Goal: Communication & Community: Answer question/provide support

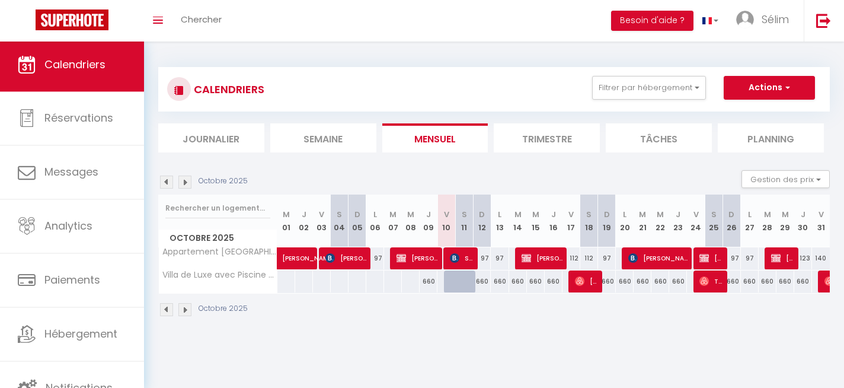
click at [396, 234] on th "M 07" at bounding box center [393, 221] width 18 height 53
click at [699, 85] on button "Filtrer par hébergement" at bounding box center [649, 88] width 114 height 24
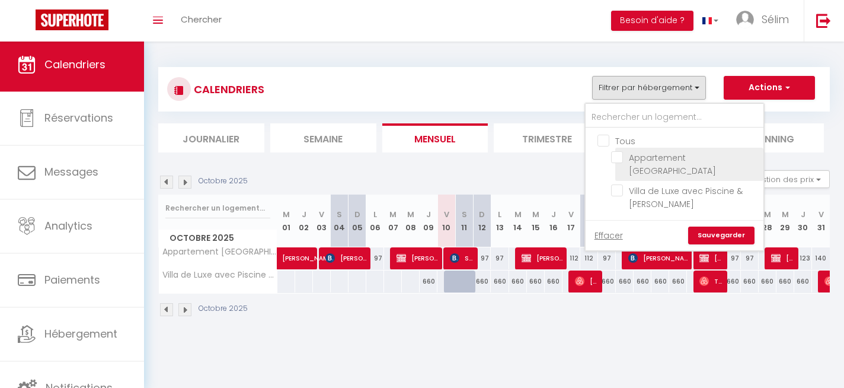
click at [622, 158] on input "Appartement [GEOGRAPHIC_DATA]" at bounding box center [685, 157] width 148 height 12
checkbox input "true"
checkbox input "false"
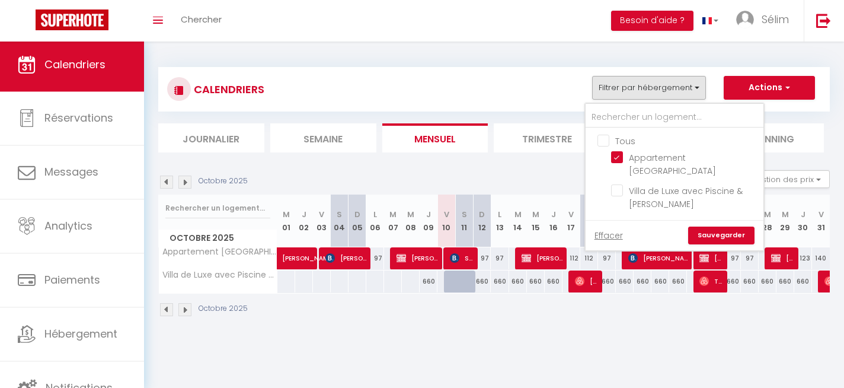
click at [725, 236] on link "Sauvegarder" at bounding box center [722, 236] width 66 height 18
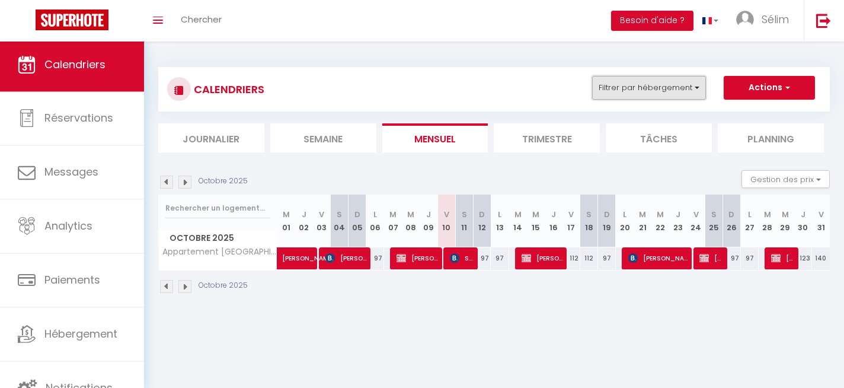
click at [662, 85] on button "Filtrer par hébergement" at bounding box center [649, 88] width 114 height 24
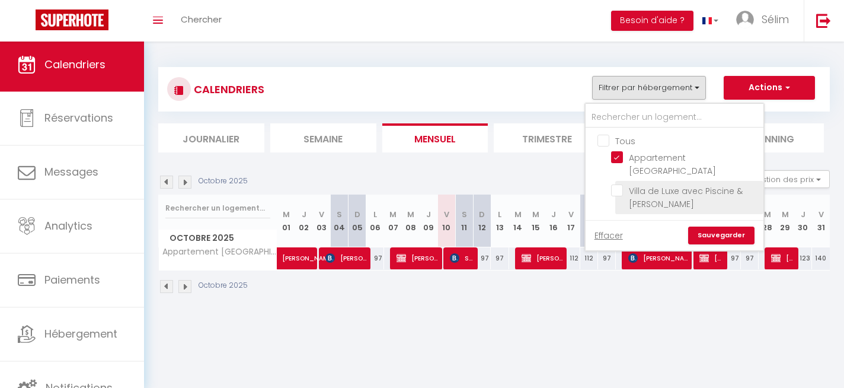
click at [627, 190] on input "Villa de Luxe avec Piscine & [PERSON_NAME]" at bounding box center [685, 190] width 148 height 12
checkbox input "true"
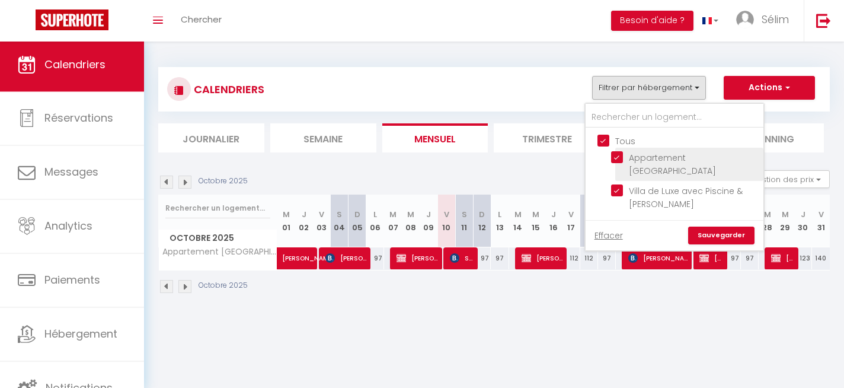
click at [623, 158] on input "Appartement [GEOGRAPHIC_DATA]" at bounding box center [685, 157] width 148 height 12
checkbox input "false"
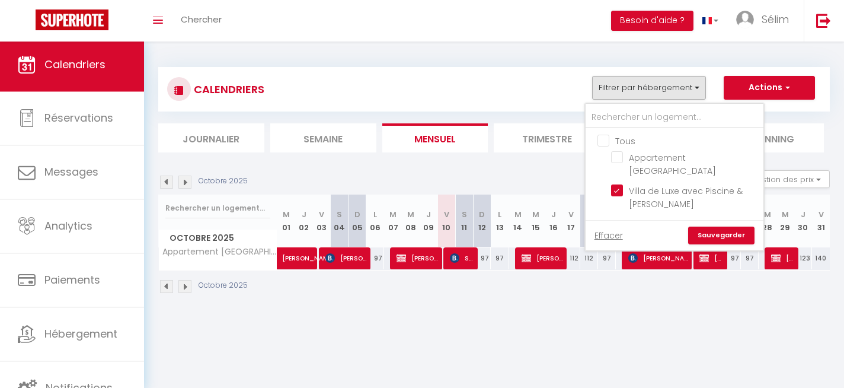
click at [716, 239] on link "Sauvegarder" at bounding box center [722, 236] width 66 height 18
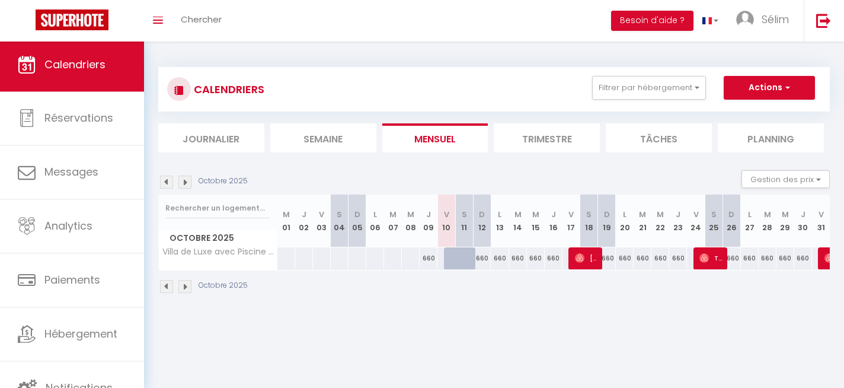
click at [186, 184] on img at bounding box center [185, 182] width 13 height 13
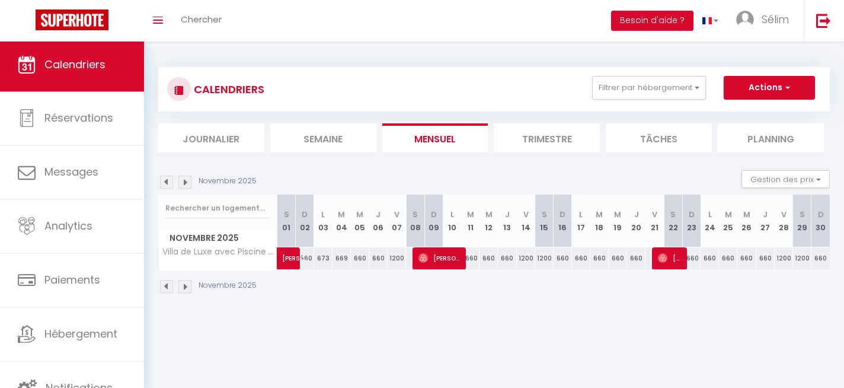
click at [186, 184] on img at bounding box center [185, 182] width 13 height 13
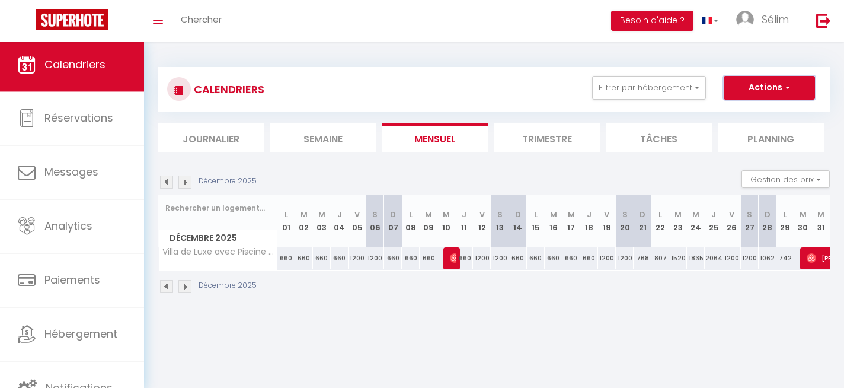
click at [756, 89] on button "Actions" at bounding box center [769, 88] width 91 height 24
click at [693, 89] on button "Filtrer par hébergement" at bounding box center [649, 88] width 114 height 24
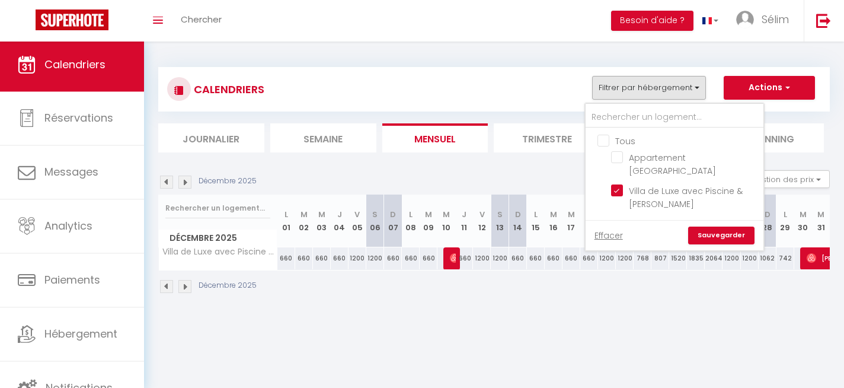
click at [598, 135] on input "Tous" at bounding box center [687, 140] width 178 height 12
checkbox input "true"
click at [731, 237] on link "Sauvegarder" at bounding box center [722, 236] width 66 height 18
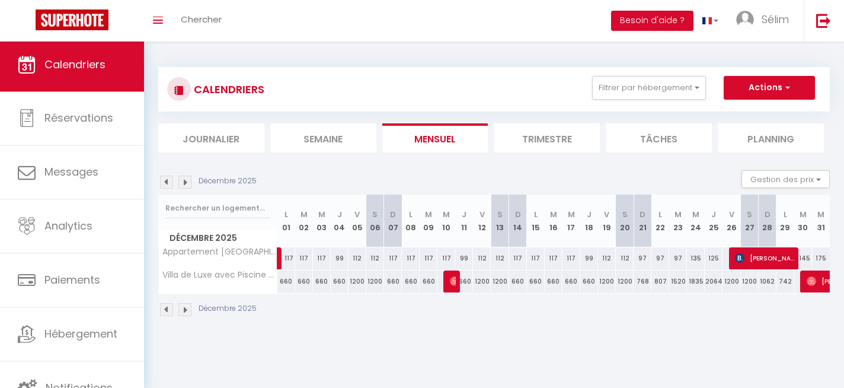
click at [807, 258] on div "145" at bounding box center [804, 258] width 18 height 22
type input "145"
type input "[DATE]"
type input "Mer 31 Décembre 2025"
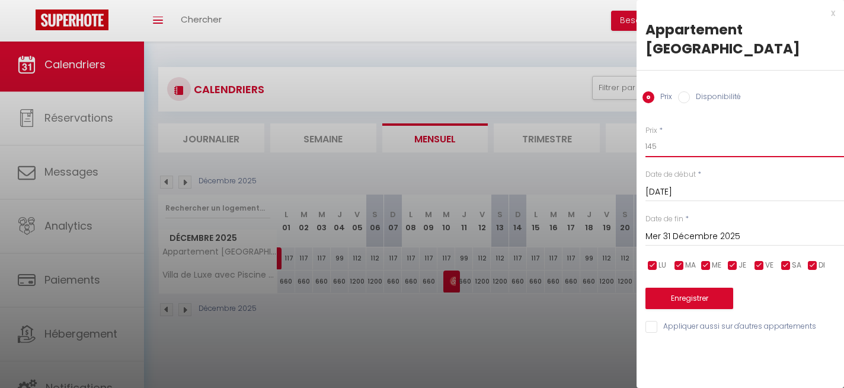
click at [654, 147] on input "145" at bounding box center [745, 146] width 199 height 21
type input "175"
click at [686, 302] on button "Enregistrer" at bounding box center [690, 298] width 88 height 21
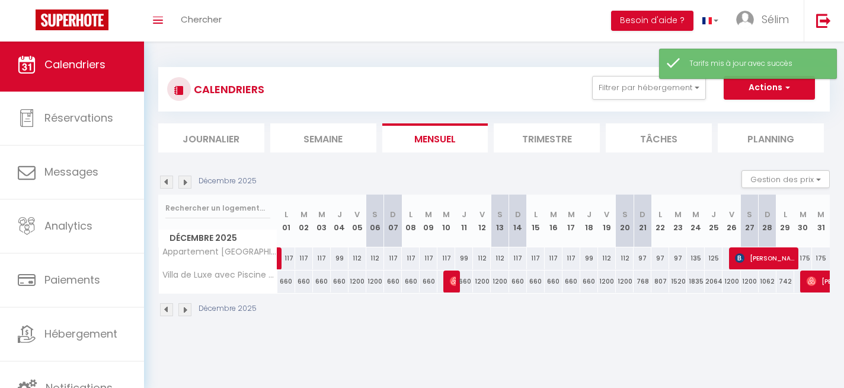
click at [821, 260] on div "175" at bounding box center [821, 258] width 18 height 22
type input "175"
type input "Mer 31 Décembre 2025"
type input "Jeu 01 Janvier 2026"
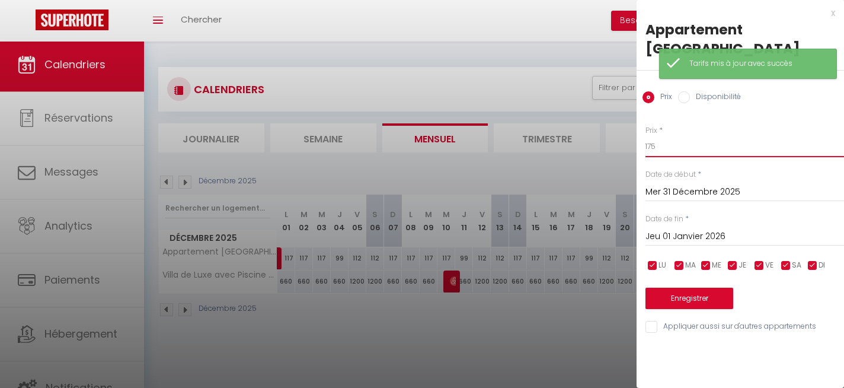
drag, startPoint x: 655, startPoint y: 151, endPoint x: 608, endPoint y: 150, distance: 46.9
click at [608, 151] on body "🟢 Des questions ou besoin d'assistance pour la migration AirBnB? Prenez rdv >>>…" at bounding box center [422, 236] width 844 height 388
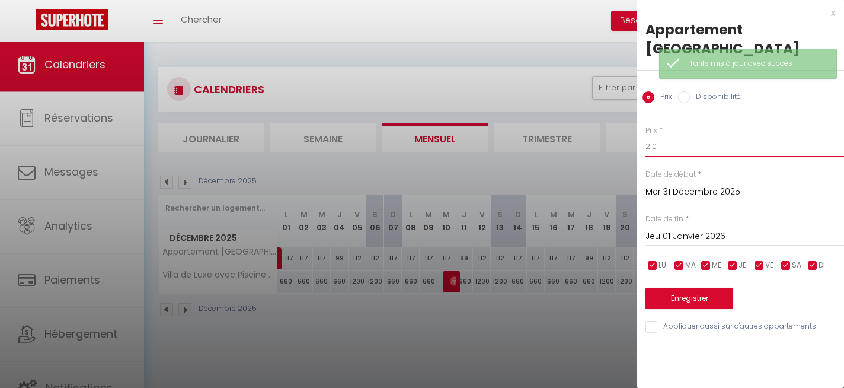
type input "210"
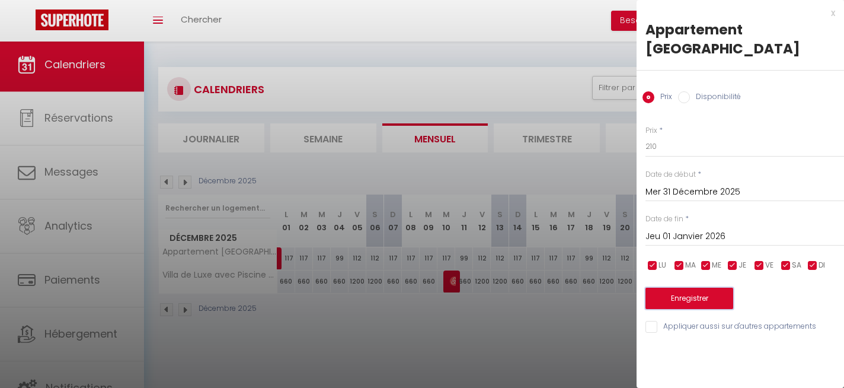
click at [689, 297] on button "Enregistrer" at bounding box center [690, 298] width 88 height 21
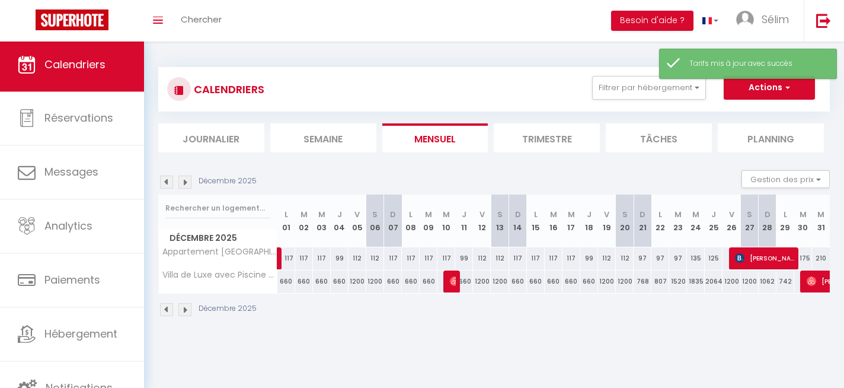
click at [190, 184] on img at bounding box center [185, 182] width 13 height 13
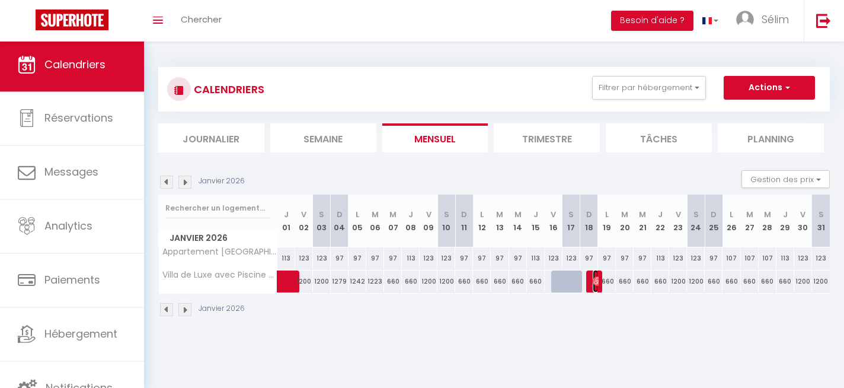
click at [594, 287] on span "[PERSON_NAME]" at bounding box center [596, 281] width 6 height 23
select select "OK"
select select "0"
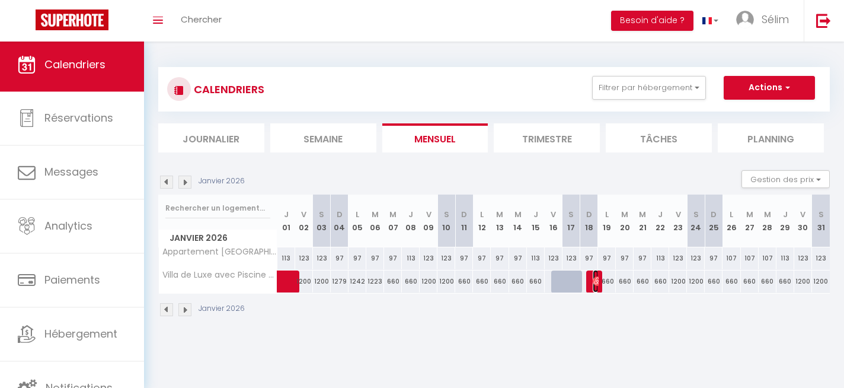
select select "1"
select select
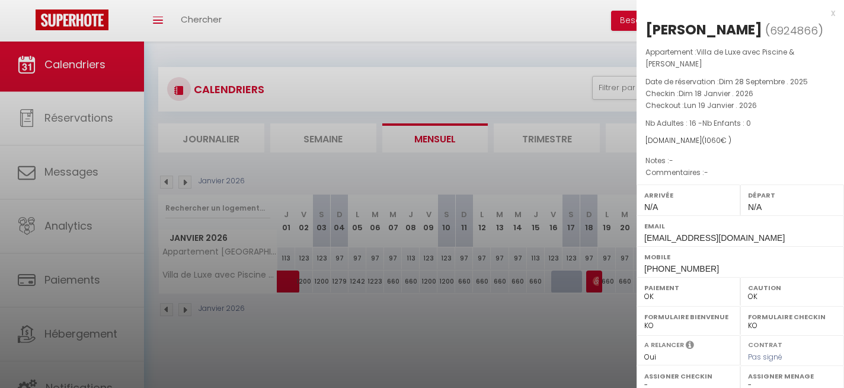
click at [419, 321] on div at bounding box center [422, 194] width 844 height 388
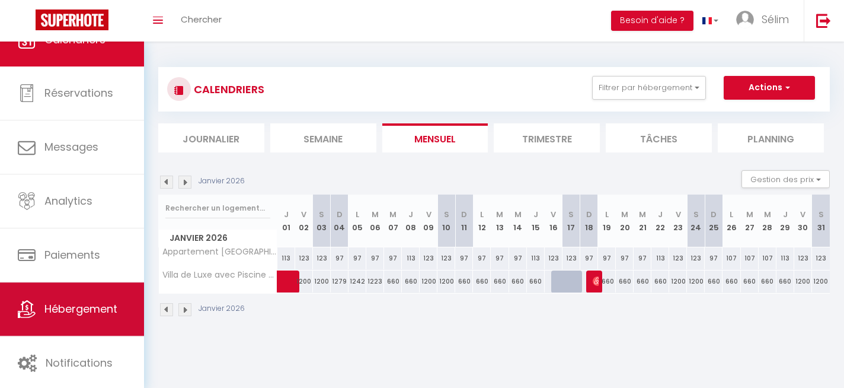
click at [102, 292] on link "Hébergement" at bounding box center [72, 308] width 144 height 53
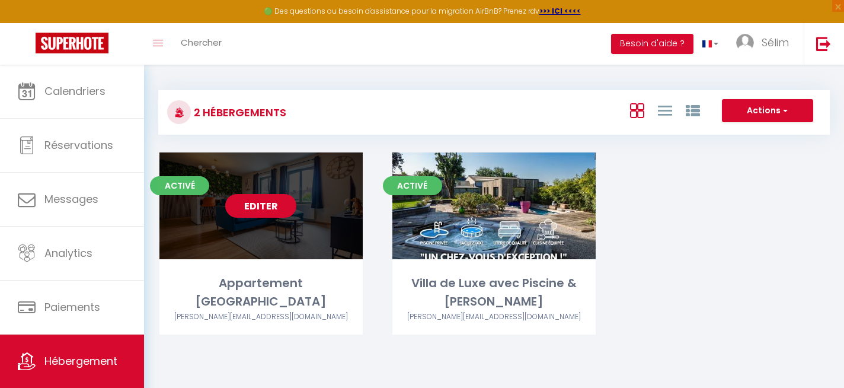
click at [259, 199] on link "Editer" at bounding box center [260, 206] width 71 height 24
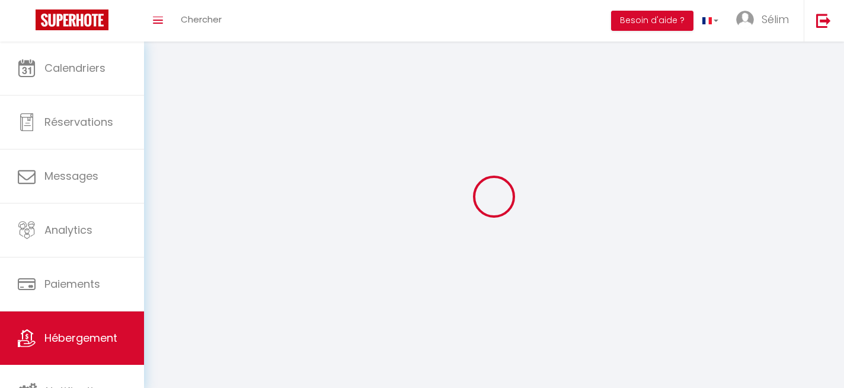
select select "1"
select select "28"
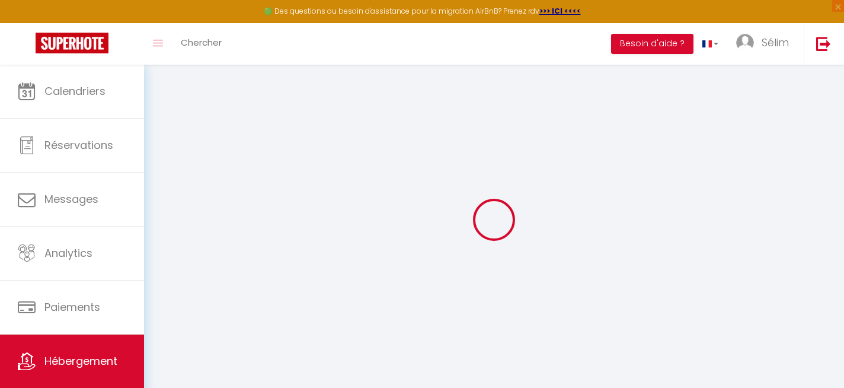
select select
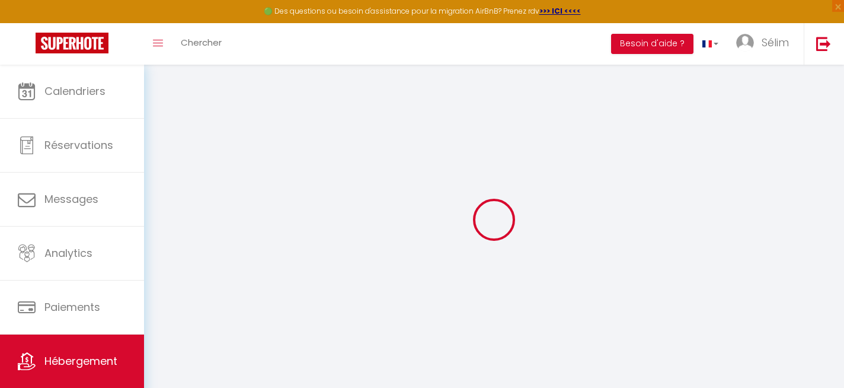
select select
checkbox input "false"
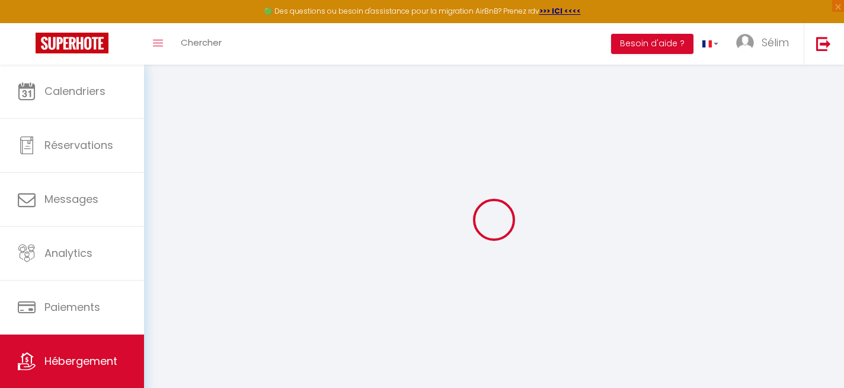
select select
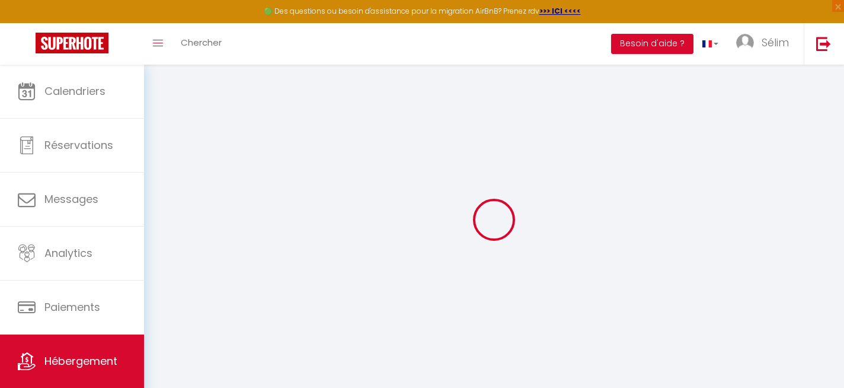
select select
checkbox input "false"
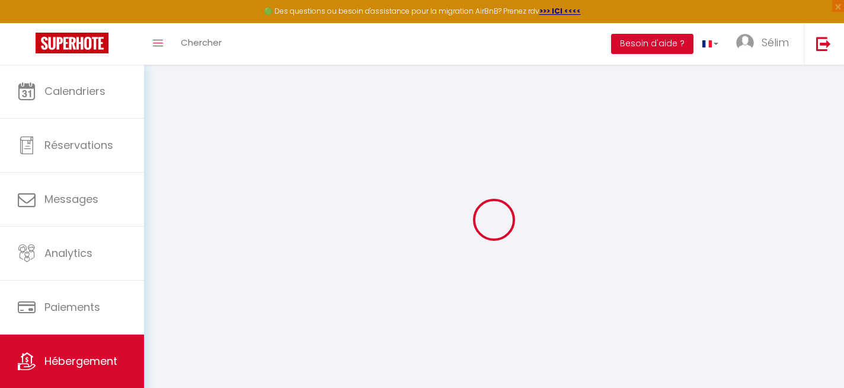
checkbox input "false"
select select
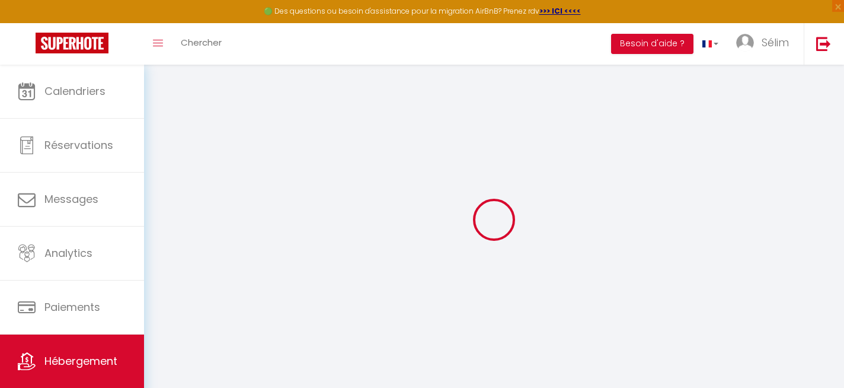
select select
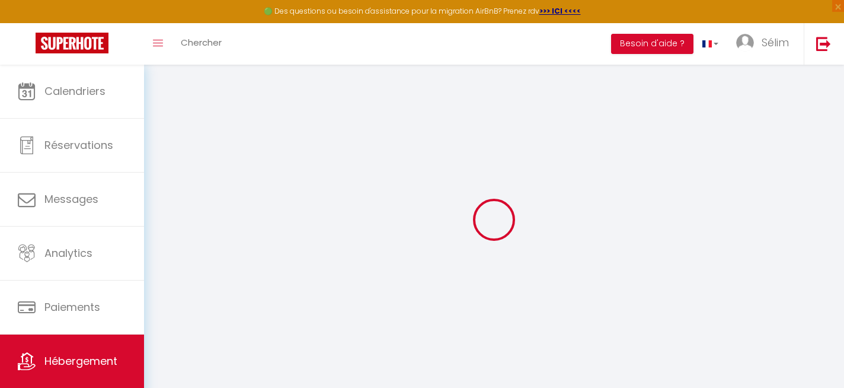
checkbox input "false"
select select
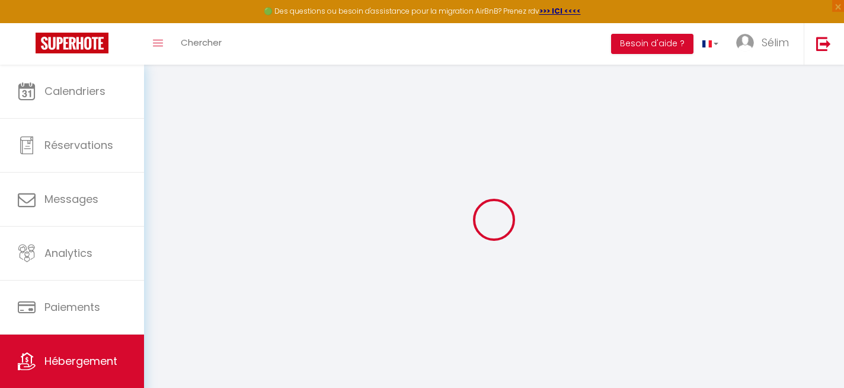
select select
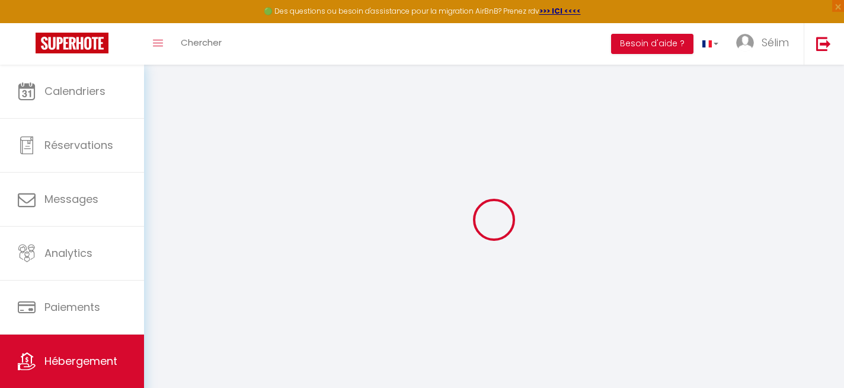
select select
checkbox input "false"
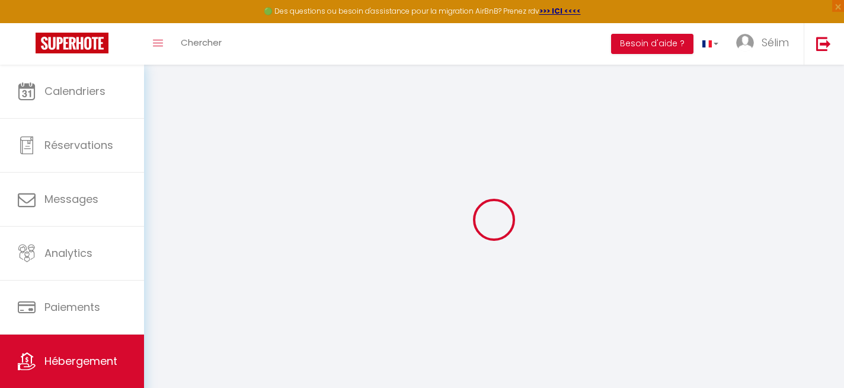
checkbox input "false"
select select
type input "Appartement [GEOGRAPHIC_DATA]"
type input "Sélim"
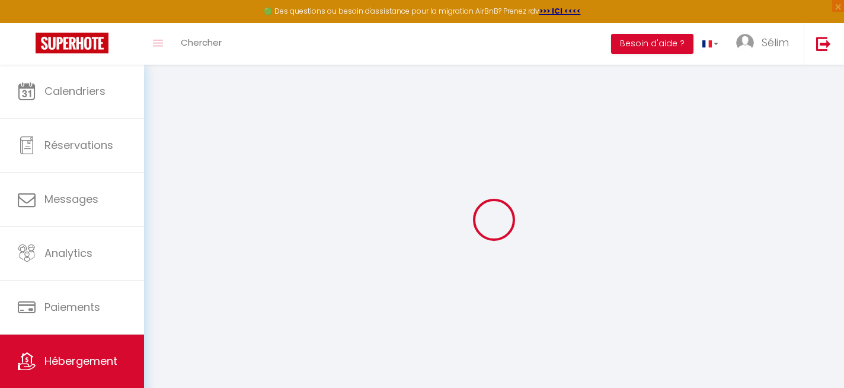
select select "6"
select select "2"
type input "97"
type input "23"
type input "75"
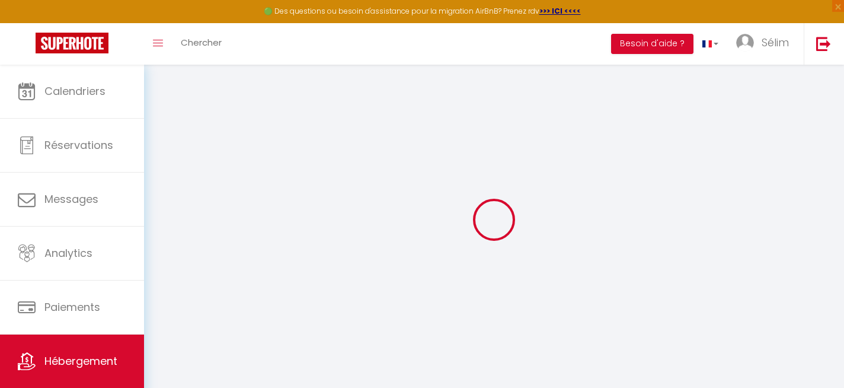
select select
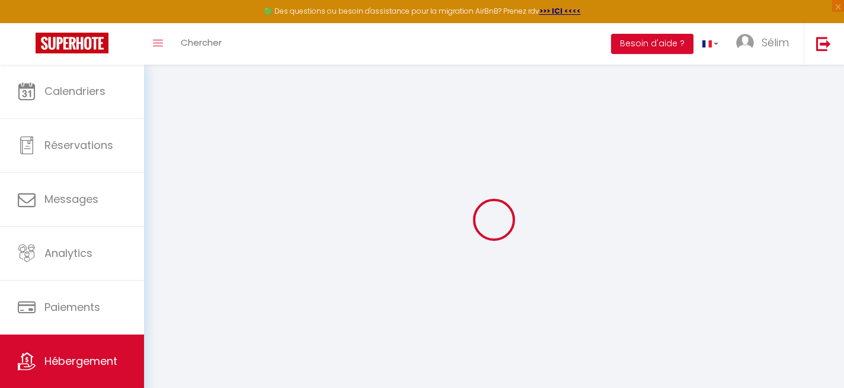
type input "Place de Nédonchel 2"
type input "7500"
type input "Tournai"
select select "23"
type input "[PERSON_NAME][EMAIL_ADDRESS][DOMAIN_NAME]"
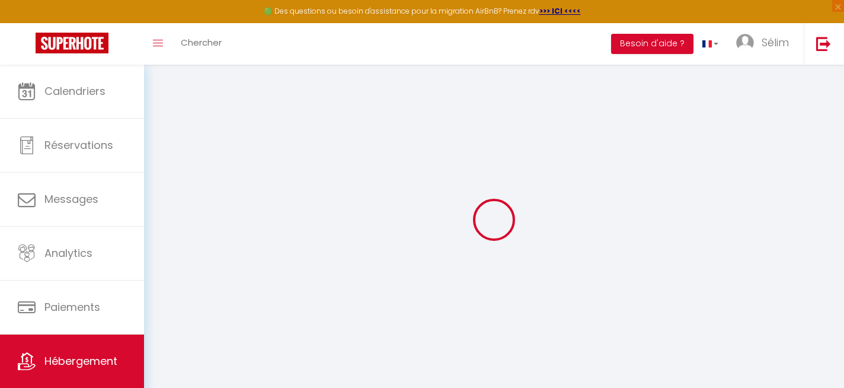
select select
checkbox input "false"
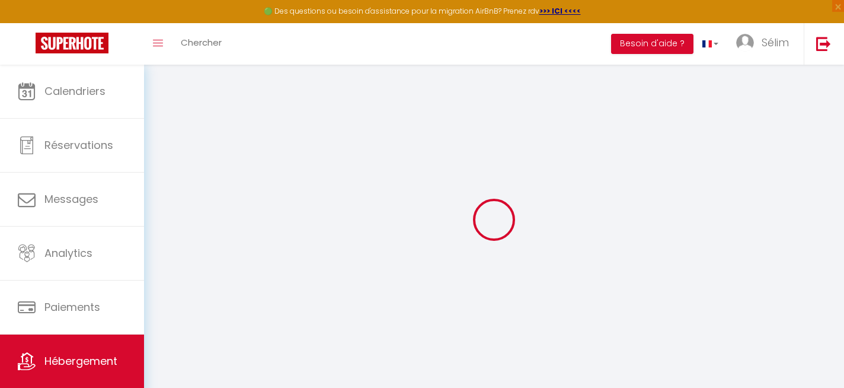
type input "0"
select select "+ 3 %"
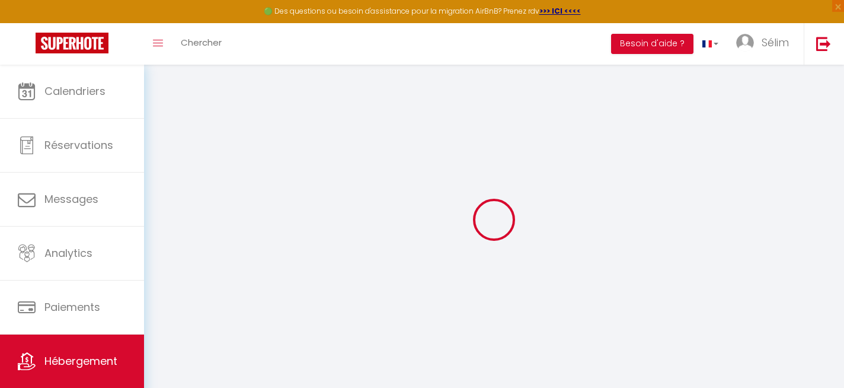
select select "6127-1160771147758818583"
select select
checkbox input "false"
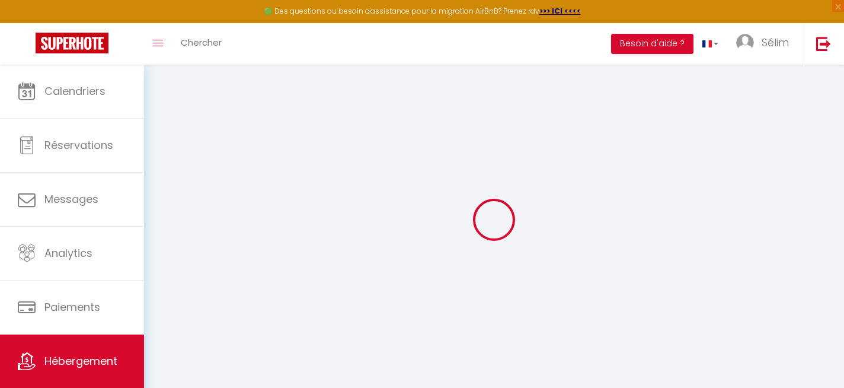
checkbox input "false"
select select "15:00"
select select
select select "11:00"
select select "30"
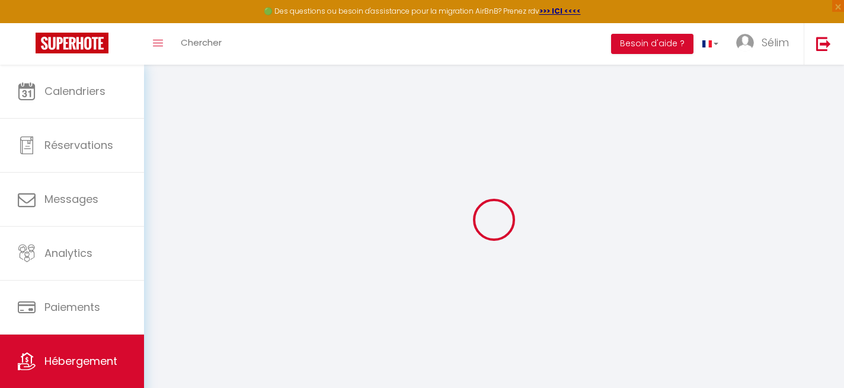
select select "120"
select select "EUR"
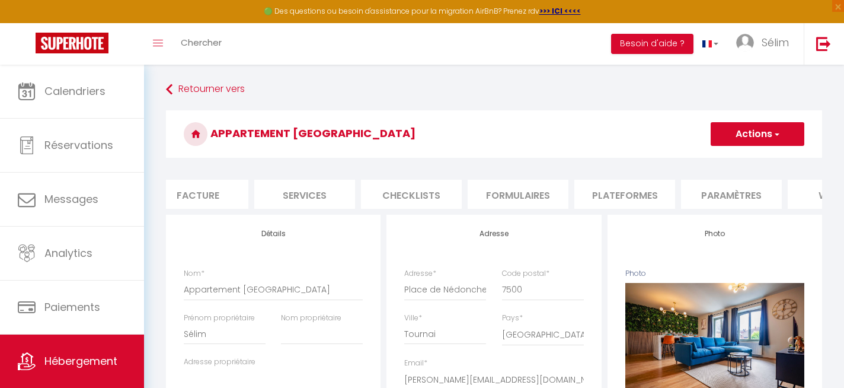
scroll to position [0, 241]
click at [635, 195] on li "Plateformes" at bounding box center [616, 194] width 101 height 29
select select
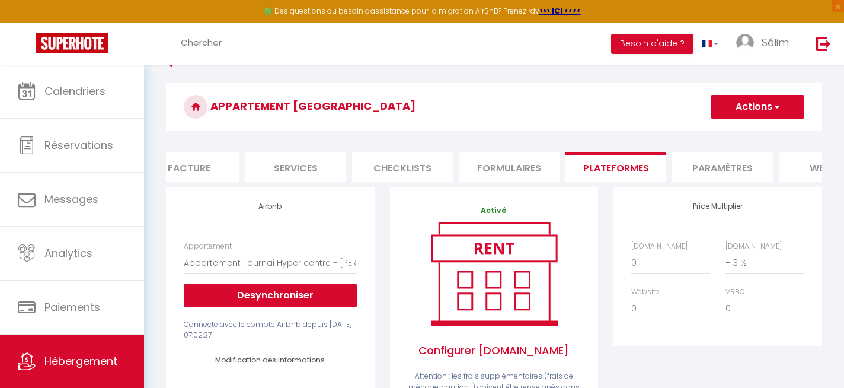
scroll to position [28, 0]
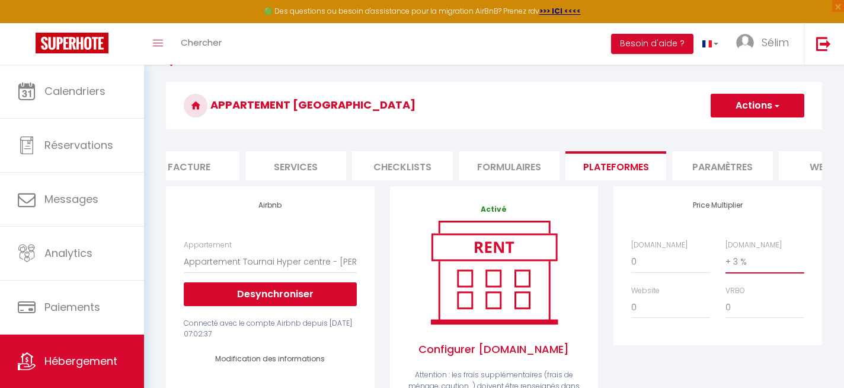
click at [738, 264] on select "0 + 1 % + 2 % + 3 % + 4 % + 5 % + 6 % + 7 % + 8 % + 9 %" at bounding box center [765, 261] width 79 height 23
select select "+ 7 %"
click at [726, 250] on select "0 + 1 % + 2 % + 3 % + 4 % + 5 % + 6 % + 7 % + 8 % + 9 %" at bounding box center [765, 261] width 79 height 23
select select
click at [664, 264] on select "0 + 1 % + 2 % + 3 % + 4 % + 5 % + 6 % + 7 % + 8 % + 9 %" at bounding box center [671, 261] width 79 height 23
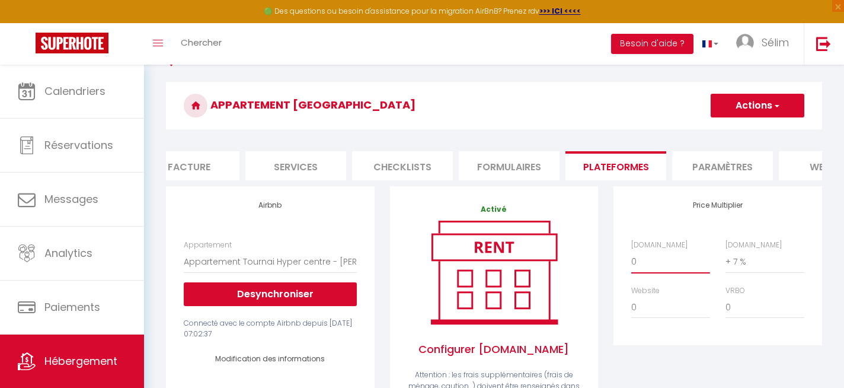
select select "+ 4 %"
click at [632, 250] on select "0 + 1 % + 2 % + 3 % + 4 % + 5 % + 6 % + 7 % + 8 % + 9 %" at bounding box center [671, 261] width 79 height 23
select select
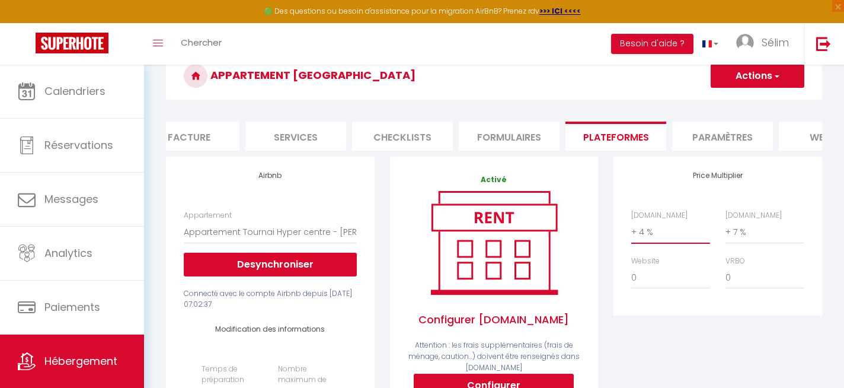
scroll to position [51, 0]
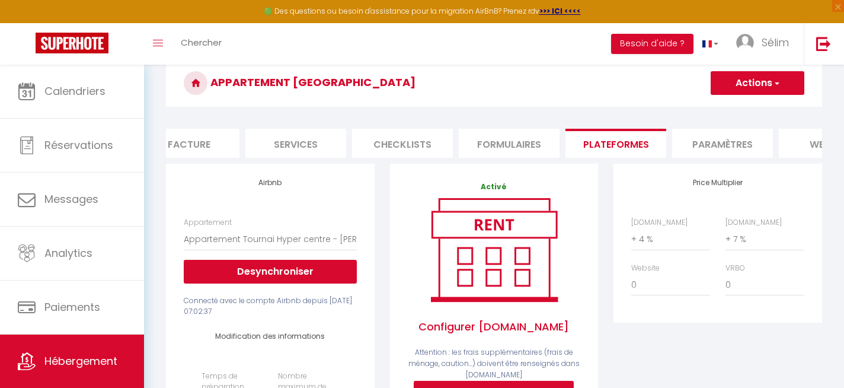
click at [763, 91] on button "Actions" at bounding box center [758, 83] width 94 height 24
click at [758, 109] on link "Enregistrer" at bounding box center [757, 108] width 94 height 15
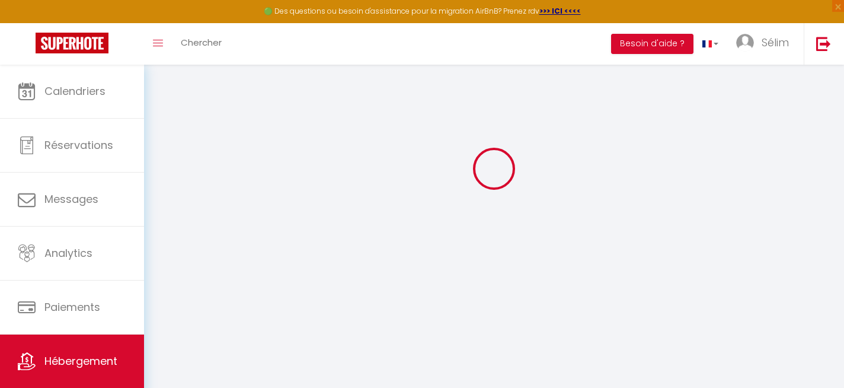
select select "EUR"
select select
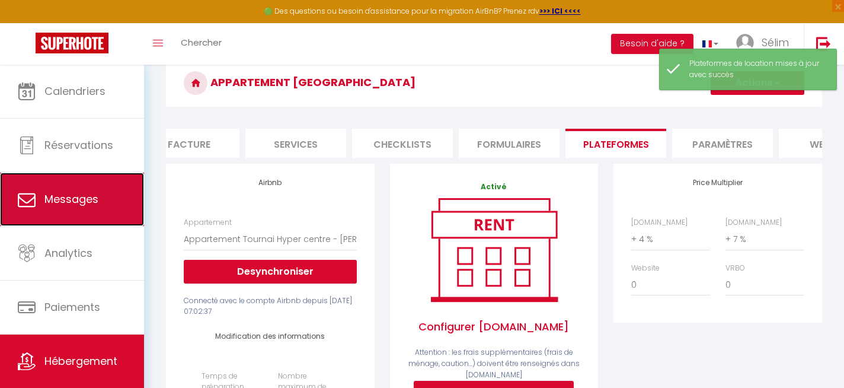
click at [91, 206] on span "Messages" at bounding box center [71, 199] width 54 height 15
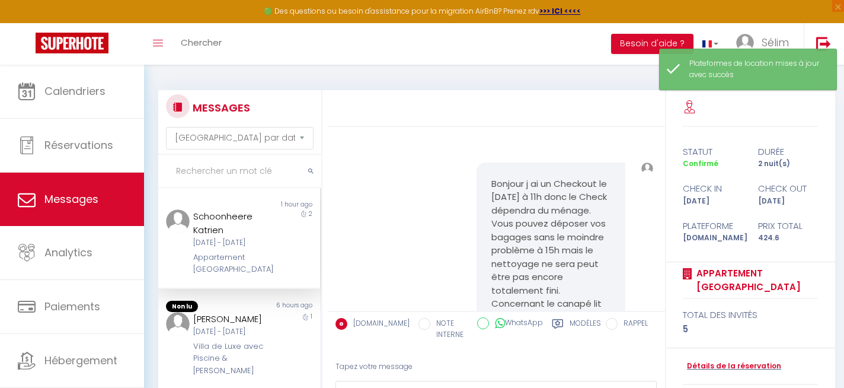
scroll to position [1715, 0]
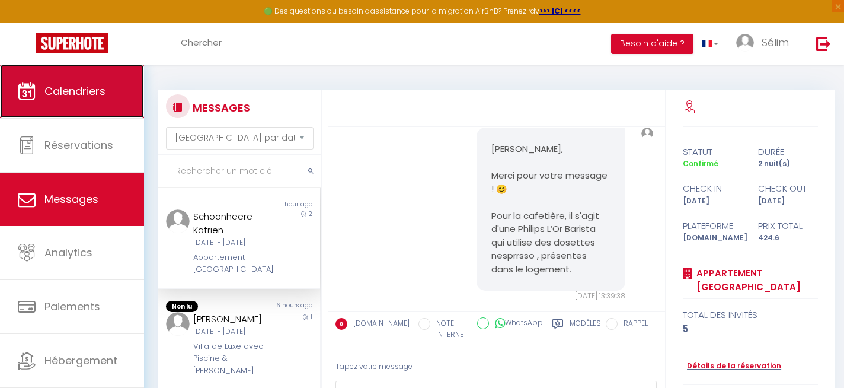
click at [81, 91] on span "Calendriers" at bounding box center [74, 91] width 61 height 15
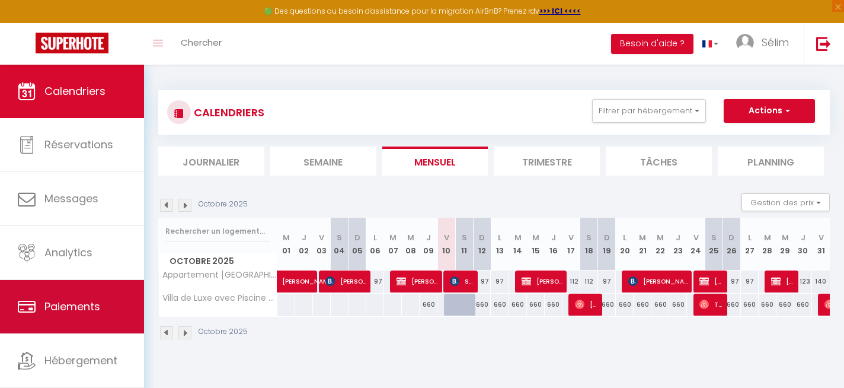
scroll to position [28, 0]
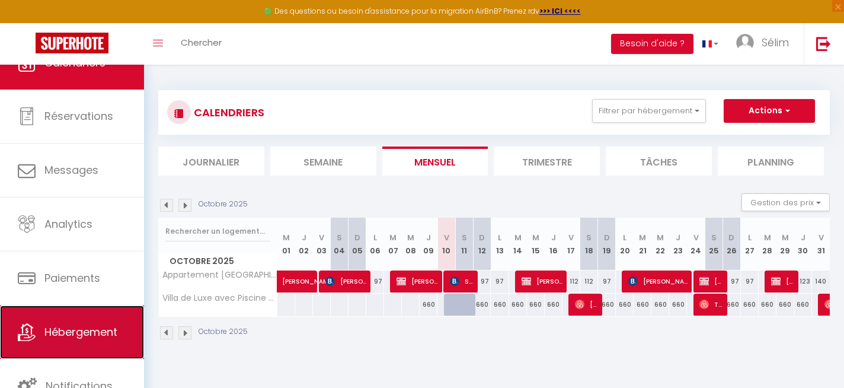
click at [86, 323] on link "Hébergement" at bounding box center [72, 331] width 144 height 53
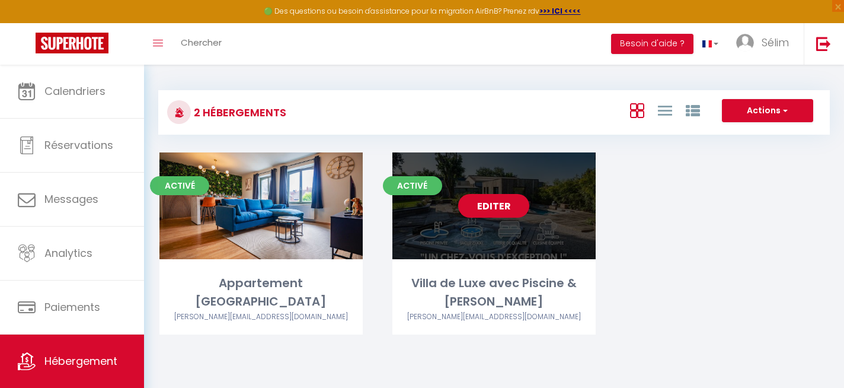
click at [506, 210] on link "Editer" at bounding box center [493, 206] width 71 height 24
select select "3"
select select "2"
select select "1"
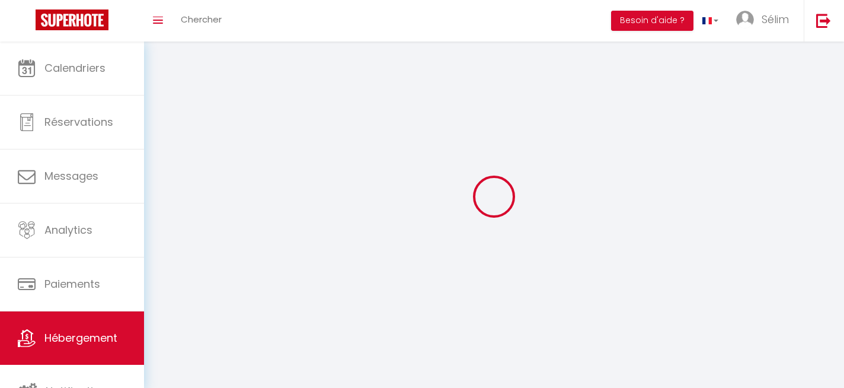
select select
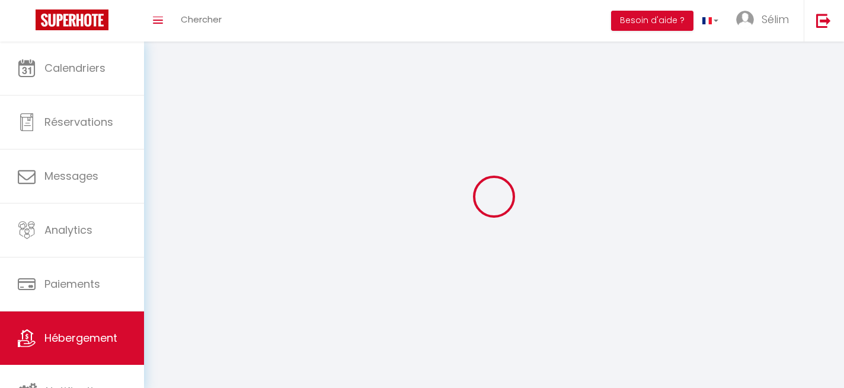
select select
checkbox input "false"
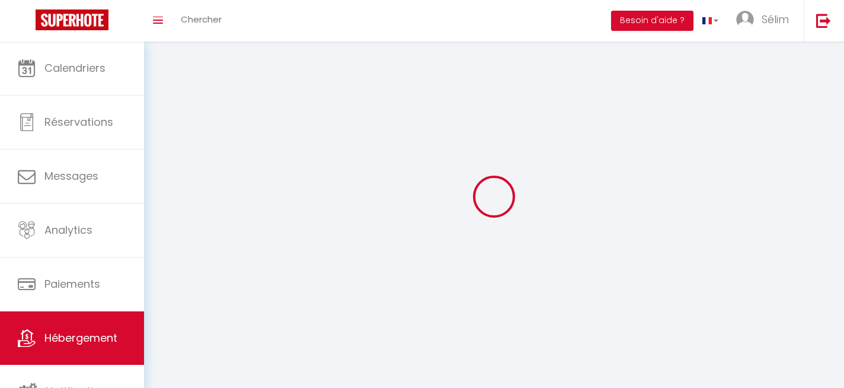
select select
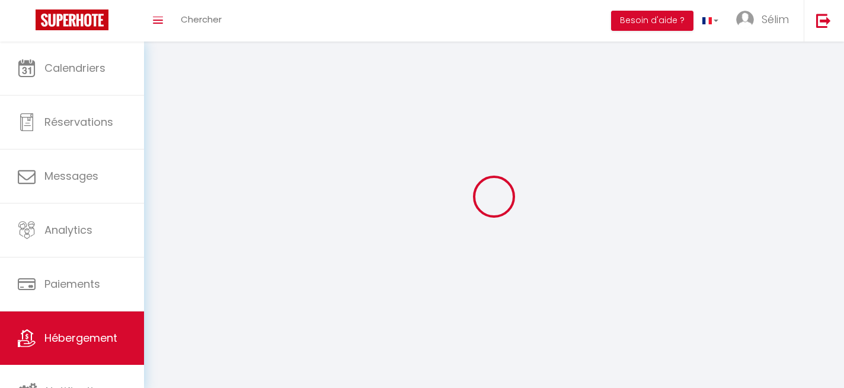
select select
checkbox input "false"
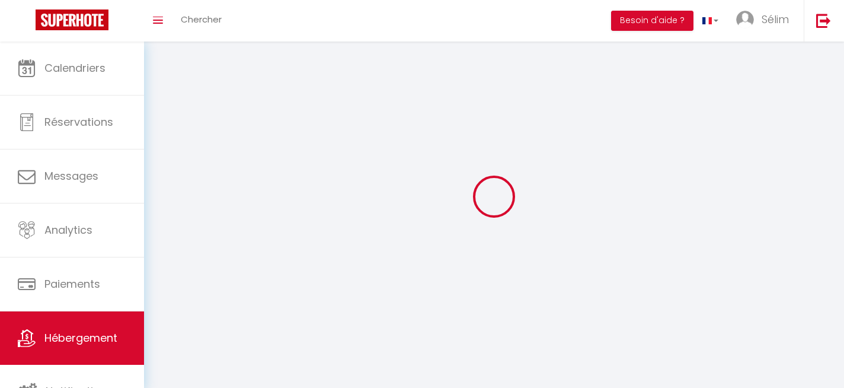
checkbox input "false"
select select
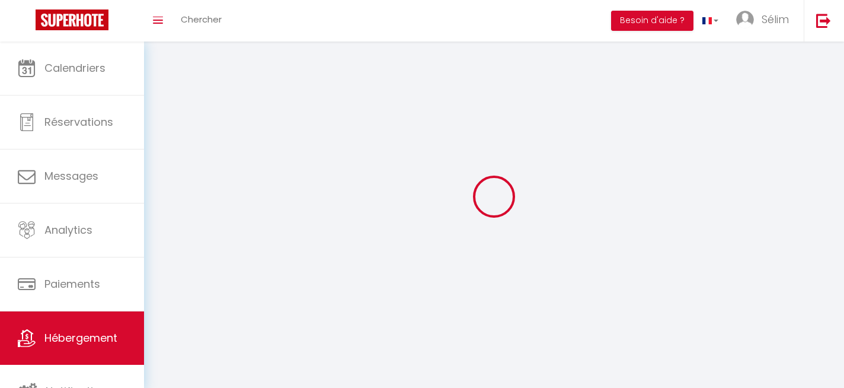
select select
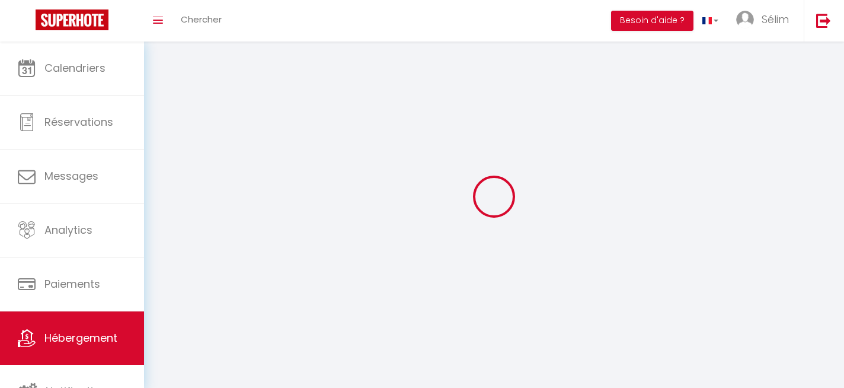
checkbox input "false"
select select
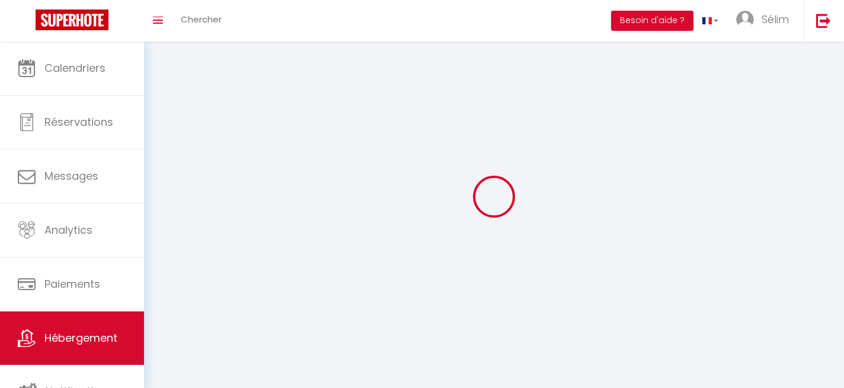
select select
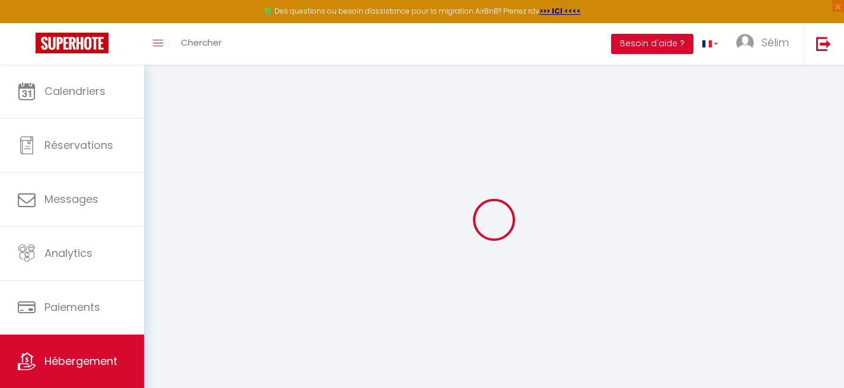
select select
checkbox input "false"
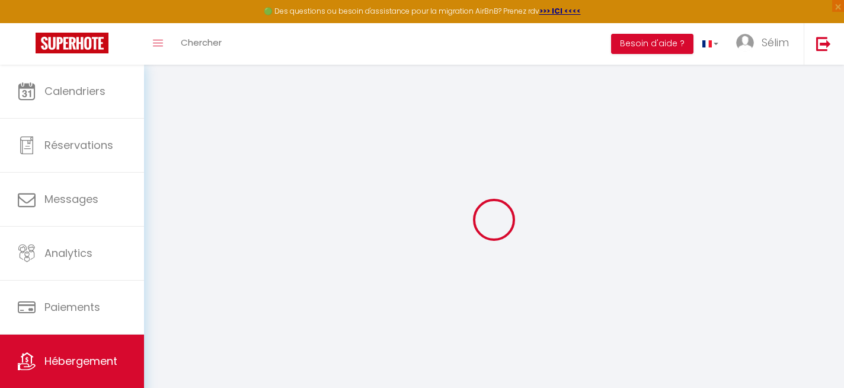
select select
checkbox input "false"
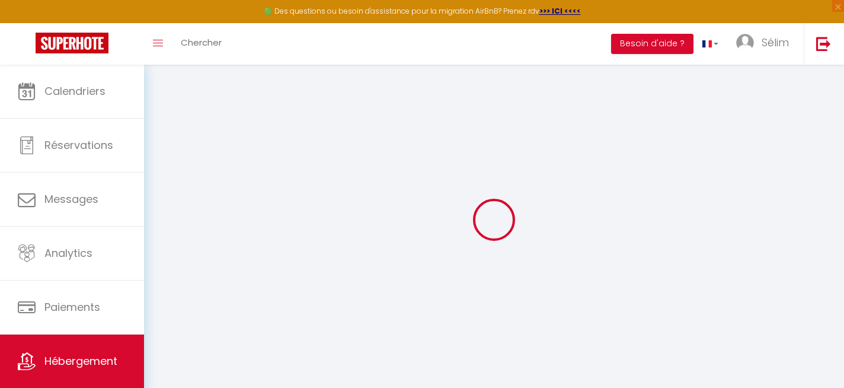
select select "EUR"
select select
select select "6127-1331341898762239985"
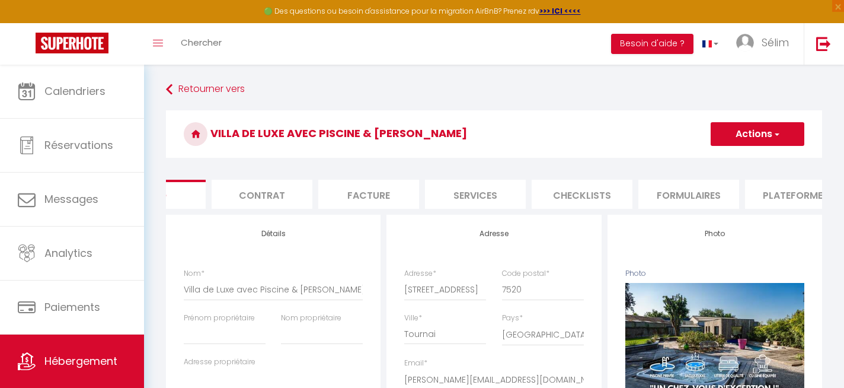
scroll to position [0, 84]
click at [778, 187] on li "Plateformes" at bounding box center [772, 194] width 101 height 29
select select
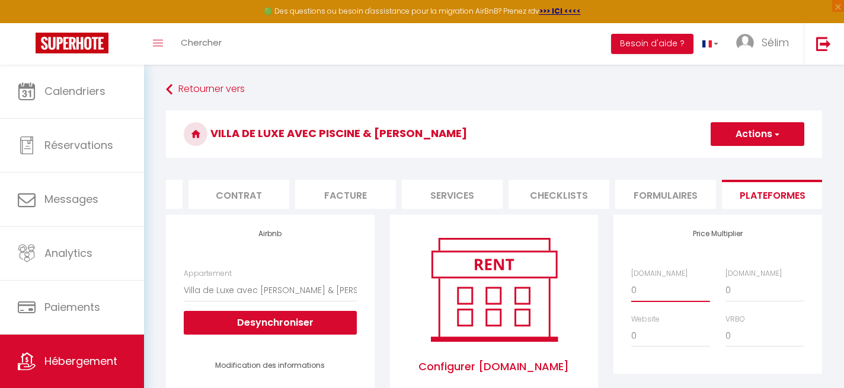
click at [663, 287] on select "0 + 1 % + 2 % + 3 % + 4 % + 5 % + 6 % + 7 % + 8 % + 9 %" at bounding box center [671, 290] width 79 height 23
select select "+ 3 %"
click at [632, 279] on select "0 + 1 % + 2 % + 3 % + 4 % + 5 % + 6 % + 7 % + 8 % + 9 %" at bounding box center [671, 290] width 79 height 23
select select
click at [735, 286] on select "0 + 1 % + 2 % + 3 % + 4 % + 5 % + 6 % + 7 % + 8 % + 9 %" at bounding box center [765, 290] width 79 height 23
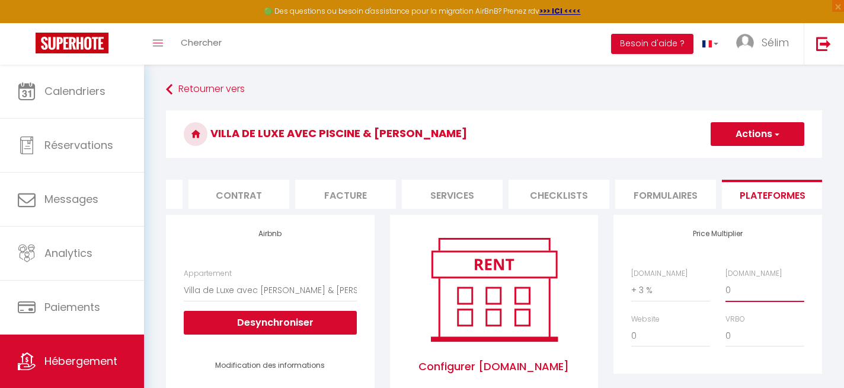
select select "+ 10 %"
click at [726, 279] on select "0 + 1 % + 2 % + 3 % + 4 % + 5 % + 6 % + 7 % + 8 % + 9 %" at bounding box center [765, 290] width 79 height 23
select select
click at [763, 134] on button "Actions" at bounding box center [758, 134] width 94 height 24
click at [747, 158] on link "Enregistrer" at bounding box center [757, 159] width 94 height 15
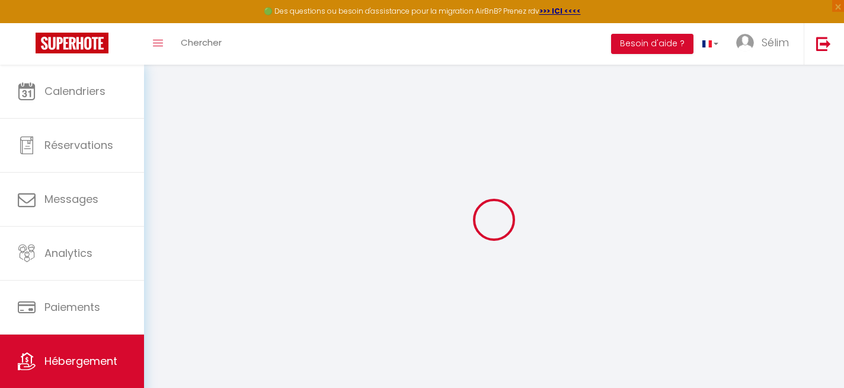
select select "EUR"
select select
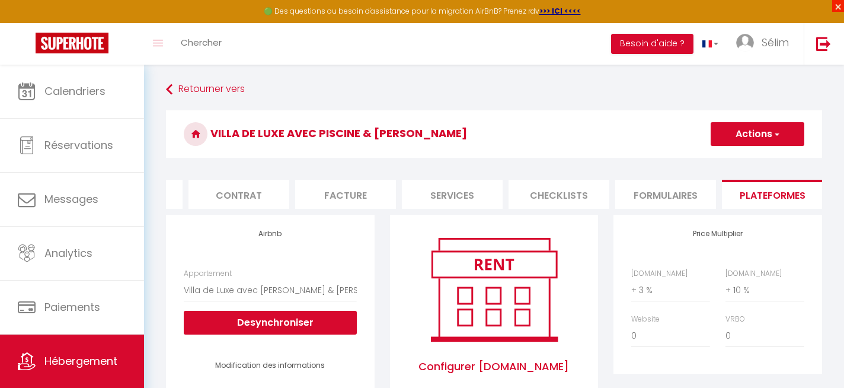
click at [836, 5] on span "×" at bounding box center [839, 6] width 12 height 12
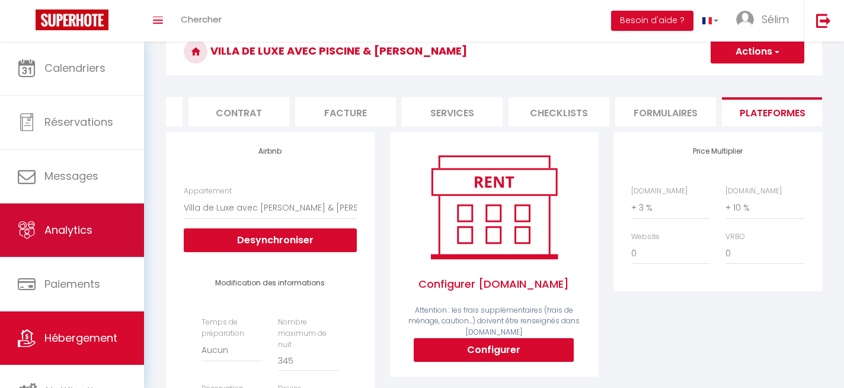
scroll to position [26, 0]
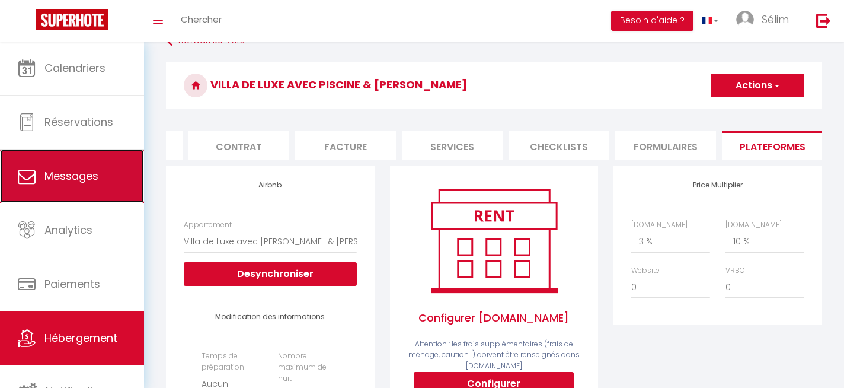
click at [120, 189] on link "Messages" at bounding box center [72, 175] width 144 height 53
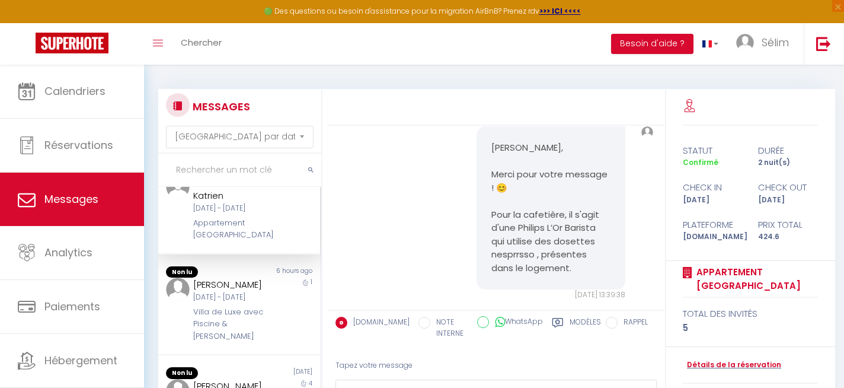
scroll to position [34, 0]
click at [243, 291] on div "[PERSON_NAME]" at bounding box center [232, 284] width 79 height 14
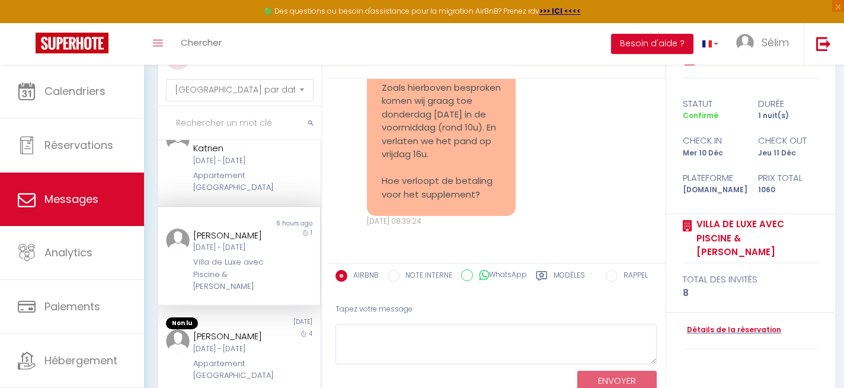
scroll to position [72, 0]
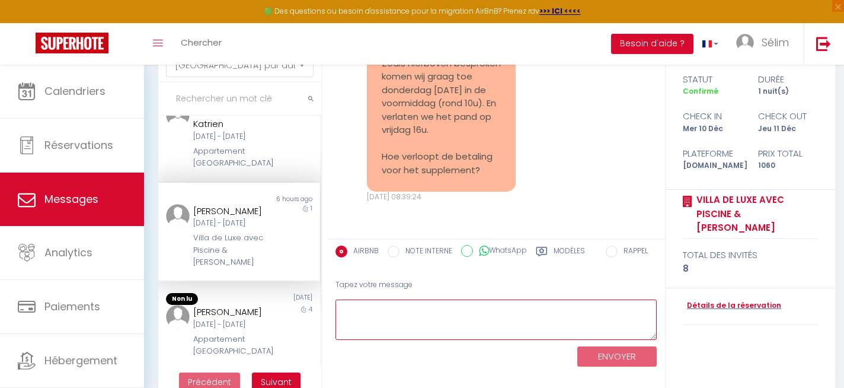
click at [406, 326] on textarea at bounding box center [497, 319] width 322 height 41
type textarea "O"
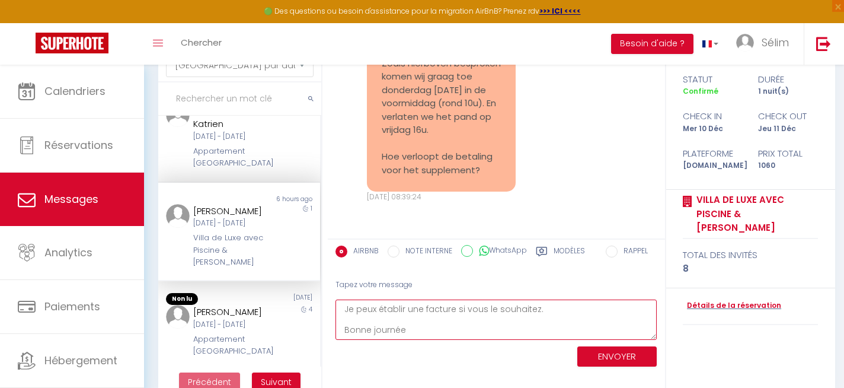
type textarea "Je peux établir une facture si vous le souhaitez. Bonne journée"
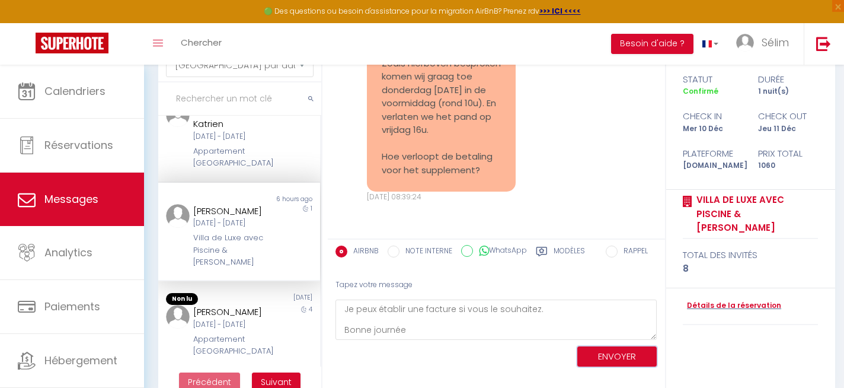
click at [607, 355] on button "ENVOYER" at bounding box center [617, 356] width 79 height 21
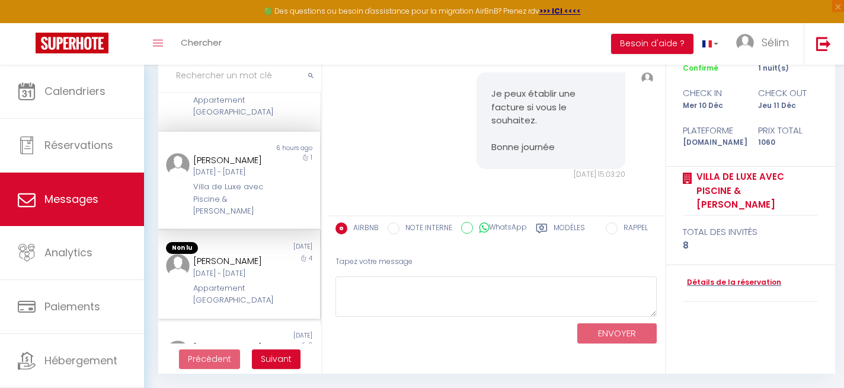
scroll to position [73, 0]
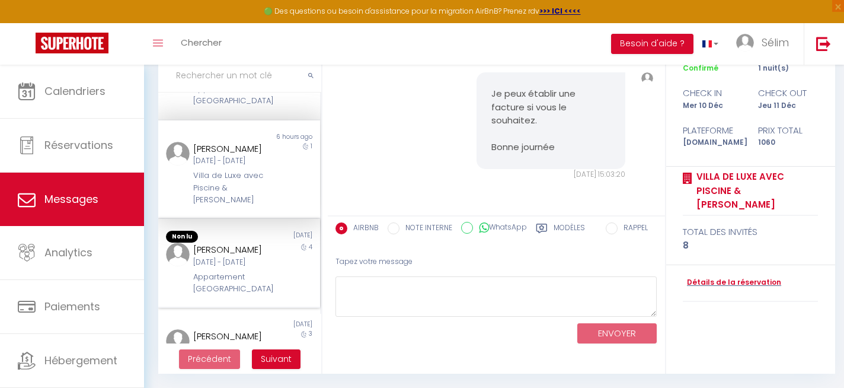
click at [236, 268] on div "[DATE] - [DATE]" at bounding box center [232, 262] width 79 height 11
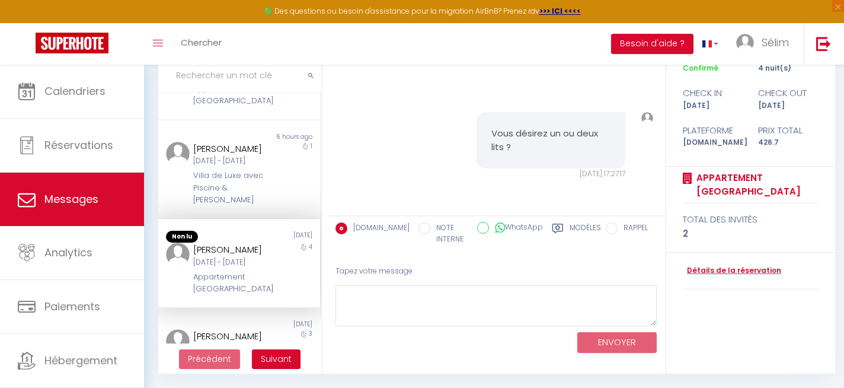
scroll to position [695, 0]
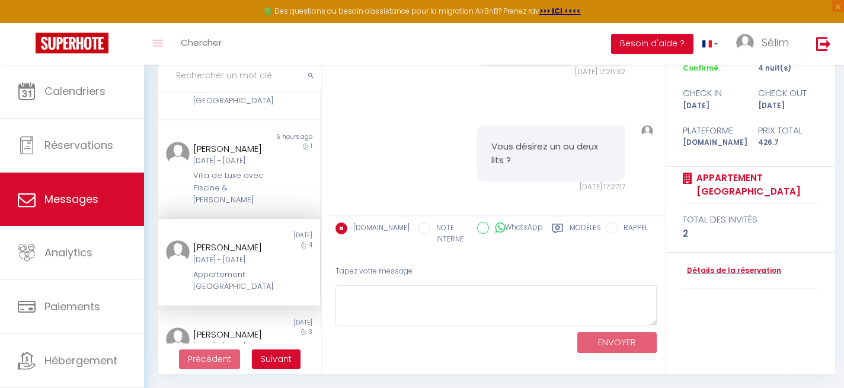
click at [240, 266] on div "[DATE] - [DATE]" at bounding box center [232, 259] width 79 height 11
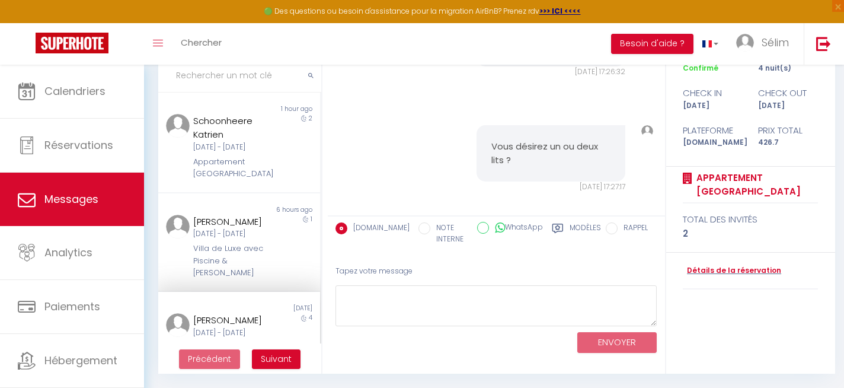
scroll to position [0, 0]
